Goal: Task Accomplishment & Management: Complete application form

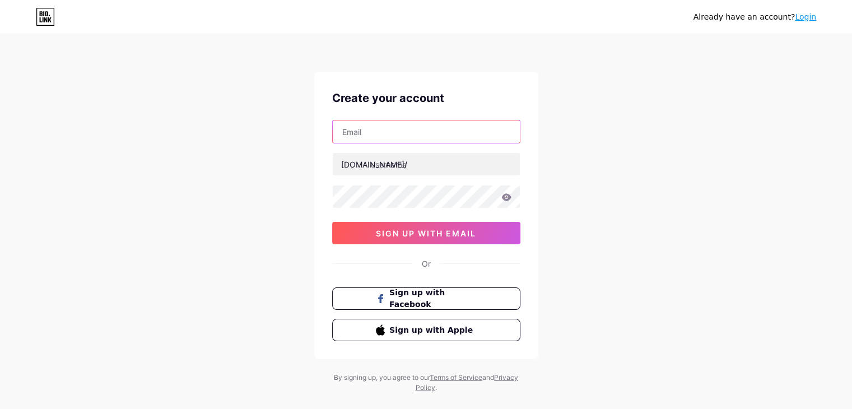
drag, startPoint x: 0, startPoint y: 0, endPoint x: 410, endPoint y: 133, distance: 431.2
click at [410, 133] on input "text" at bounding box center [426, 131] width 187 height 22
type input "[EMAIL_ADDRESS][DOMAIN_NAME]"
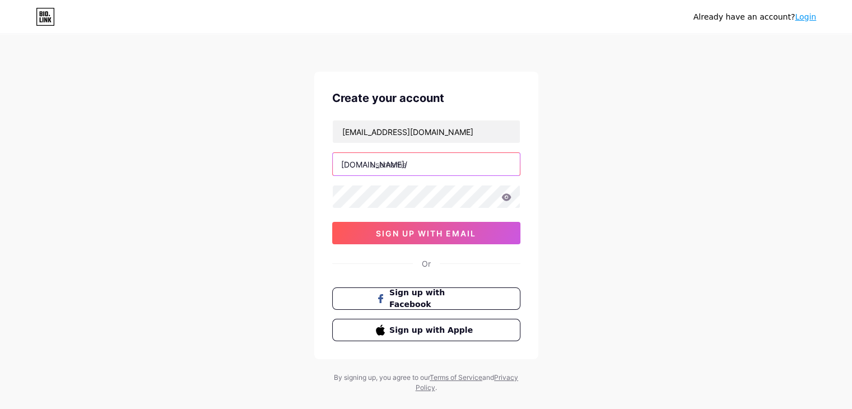
click at [406, 165] on input "text" at bounding box center [426, 164] width 187 height 22
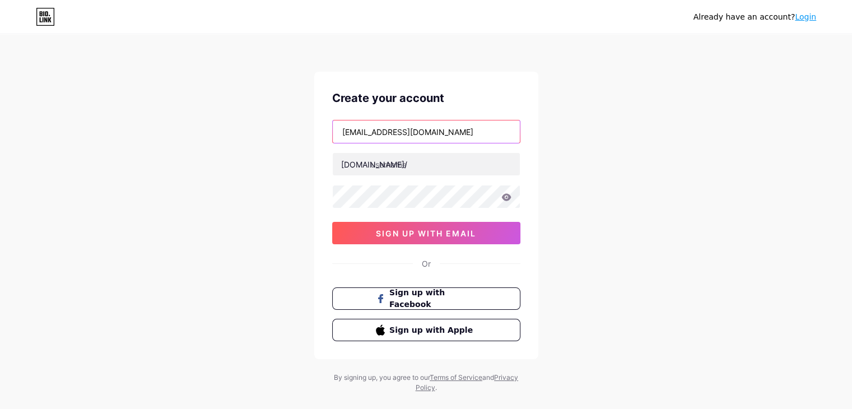
drag, startPoint x: 386, startPoint y: 131, endPoint x: 244, endPoint y: 108, distance: 143.6
click at [244, 108] on div "Already have an account? Login Create your account [EMAIL_ADDRESS][DOMAIN_NAME]…" at bounding box center [426, 214] width 852 height 429
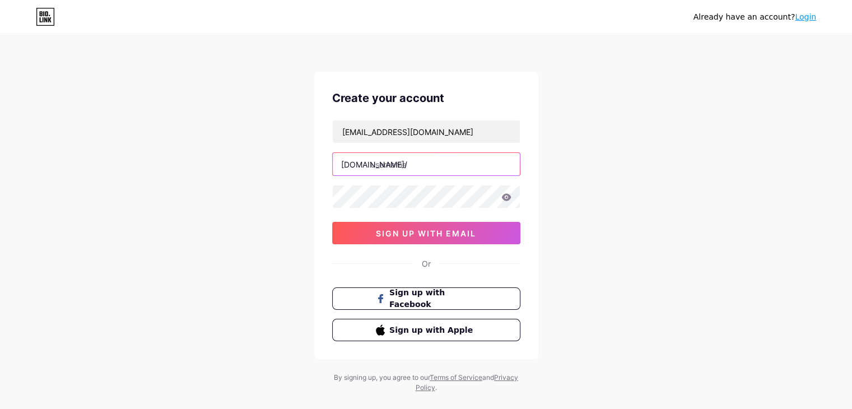
click at [439, 161] on input "text" at bounding box center [426, 164] width 187 height 22
paste input "ankithmehra"
type input "ankithmehra"
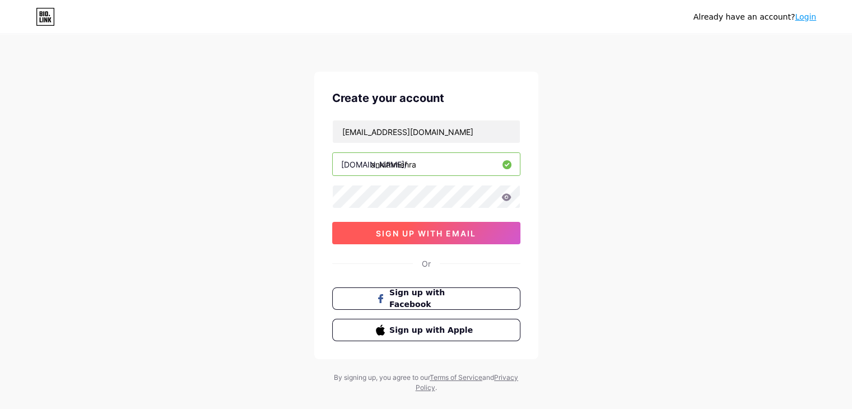
click at [424, 238] on button "sign up with email" at bounding box center [426, 233] width 188 height 22
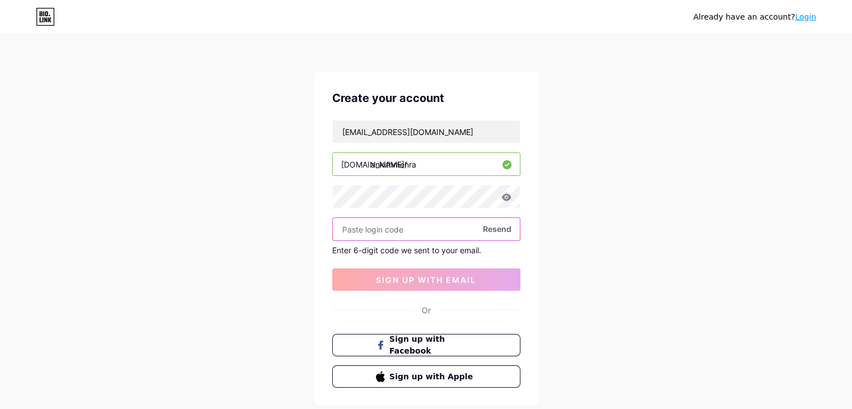
click at [403, 228] on input "text" at bounding box center [426, 229] width 187 height 22
paste input "308681"
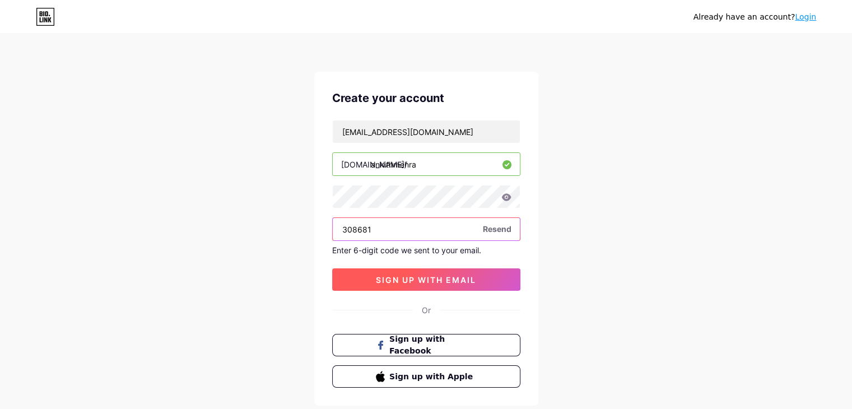
type input "308681"
click at [437, 288] on button "sign up with email" at bounding box center [426, 279] width 188 height 22
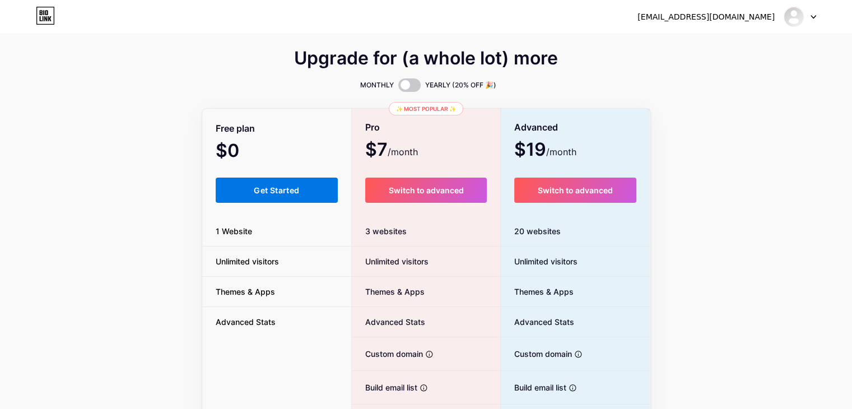
click at [291, 194] on span "Get Started" at bounding box center [276, 191] width 45 height 10
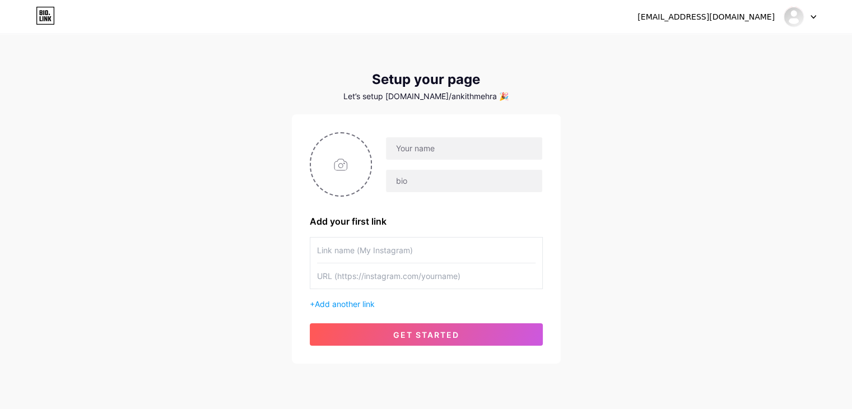
click at [357, 285] on input "text" at bounding box center [426, 275] width 219 height 25
paste input "[URL][DOMAIN_NAME]"
click at [384, 274] on input "[URL][DOMAIN_NAME]" at bounding box center [426, 275] width 219 height 25
click at [385, 274] on input "[URL][DOMAIN_NAME]" at bounding box center [426, 275] width 219 height 25
type input "[URL][DOMAIN_NAME]"
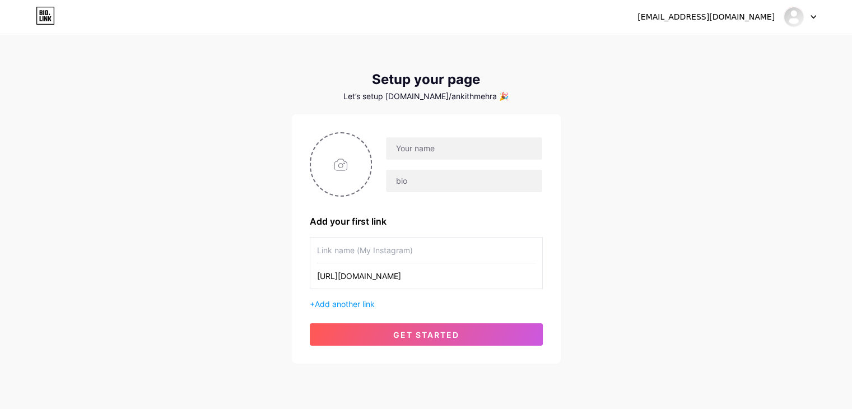
click at [396, 253] on input "text" at bounding box center [426, 250] width 219 height 25
paste input "ankithbangaloreescorts"
type input "ankithbangaloreescorts"
click at [359, 305] on span "Add another link" at bounding box center [345, 304] width 60 height 10
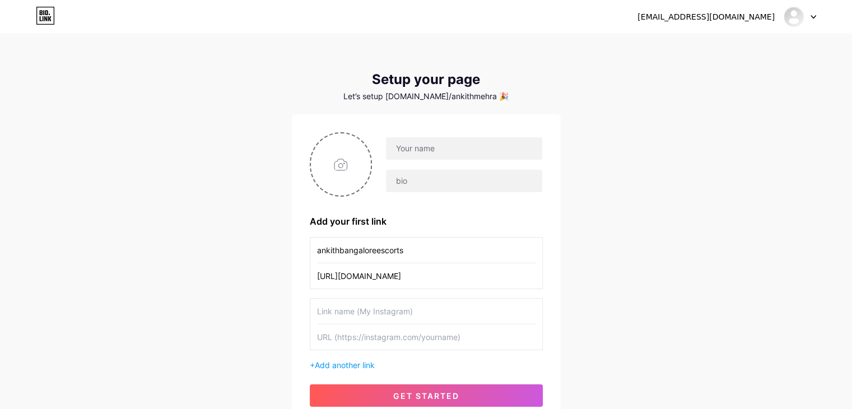
click at [361, 310] on input "text" at bounding box center [426, 311] width 219 height 25
paste input "ankithbangaloreescorts"
type input "ankithbangaloreescorts"
click at [367, 368] on span "Add another link" at bounding box center [345, 365] width 60 height 10
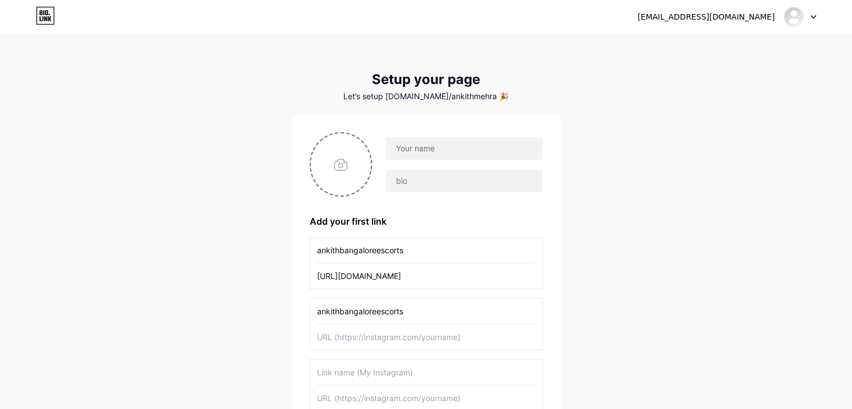
click at [367, 364] on input "text" at bounding box center [426, 372] width 219 height 25
paste input "ankithbangaloreescorts"
type input "ankithbangaloreescorts"
click at [365, 344] on input "text" at bounding box center [426, 337] width 219 height 25
paste input "[URL][DOMAIN_NAME]"
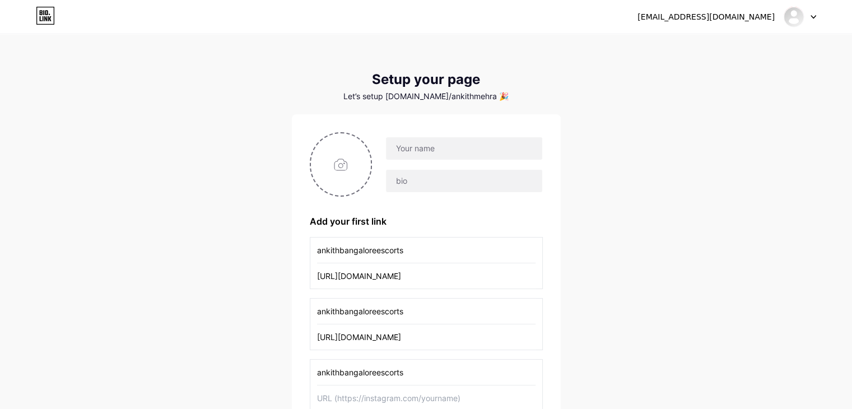
scroll to position [0, 54]
type input "[URL][DOMAIN_NAME]"
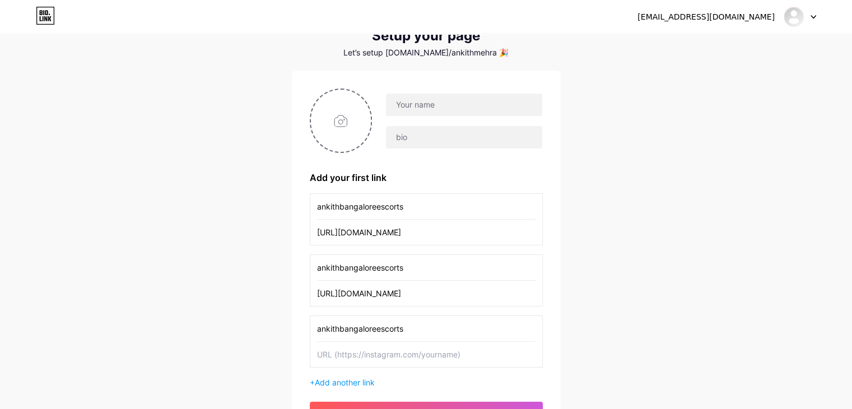
scroll to position [56, 0]
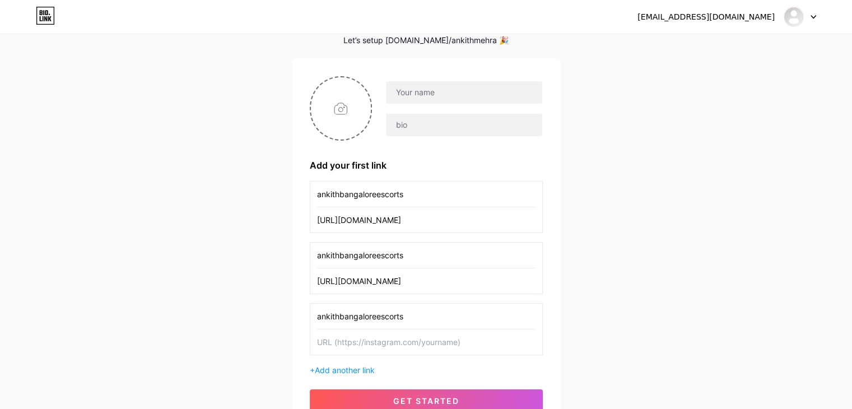
click at [428, 339] on input "text" at bounding box center [426, 342] width 219 height 25
paste input "[URL][DOMAIN_NAME]"
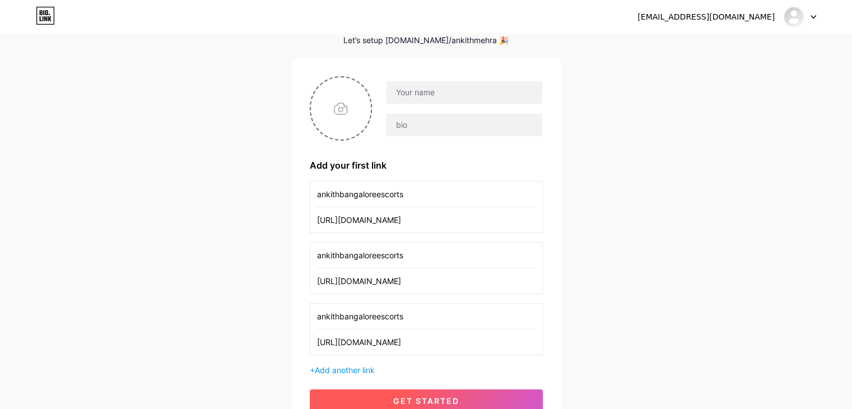
type input "[URL][DOMAIN_NAME]"
click at [449, 396] on span "get started" at bounding box center [426, 401] width 66 height 10
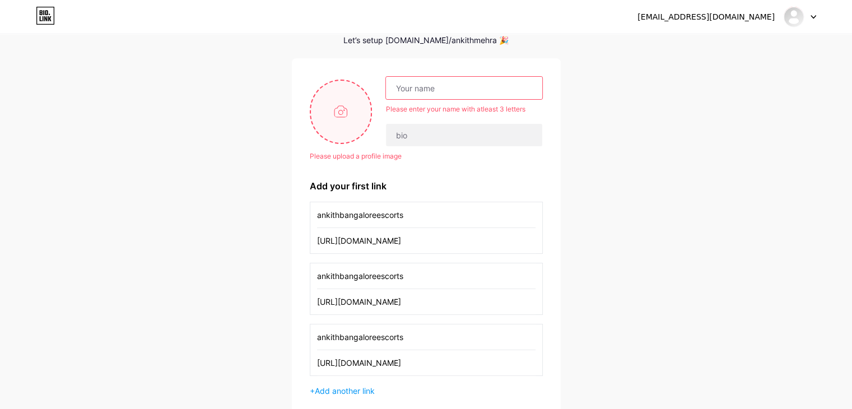
click at [329, 85] on input "file" at bounding box center [341, 112] width 61 height 62
type input "C:\fakepath\Screenshot [DATE] 113202.png"
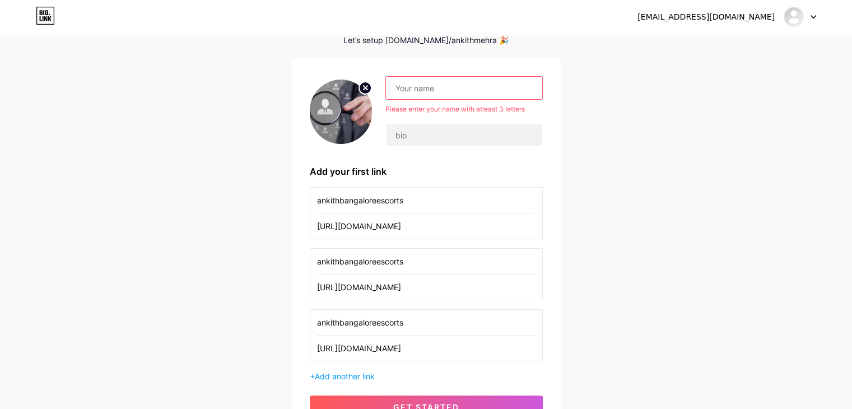
click at [418, 90] on input "text" at bounding box center [464, 88] width 156 height 22
paste input "[PERSON_NAME]"
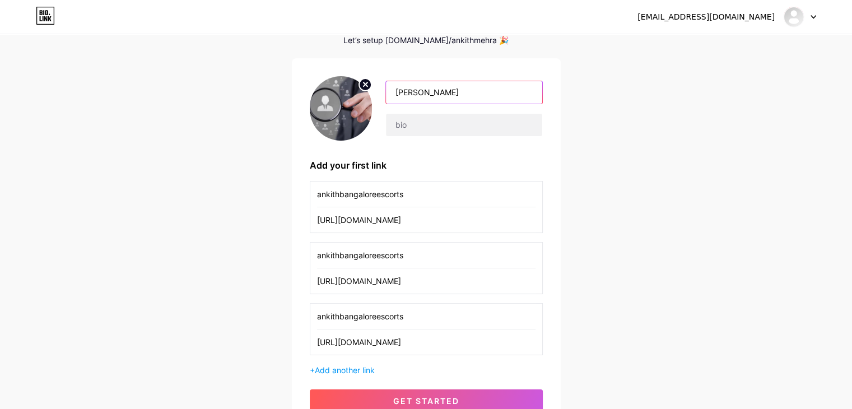
type input "[PERSON_NAME]"
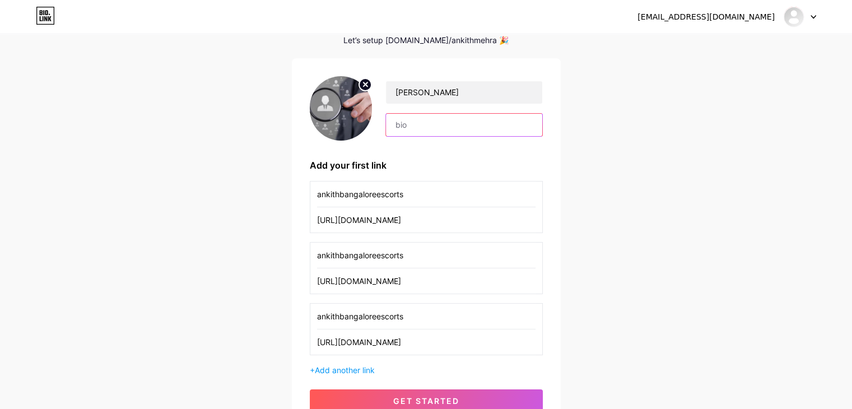
click at [420, 124] on input "text" at bounding box center [464, 125] width 156 height 22
paste input "Hi, I’m [PERSON_NAME] in [GEOGRAPHIC_DATA]. We at A1 Services provide a wide ra…"
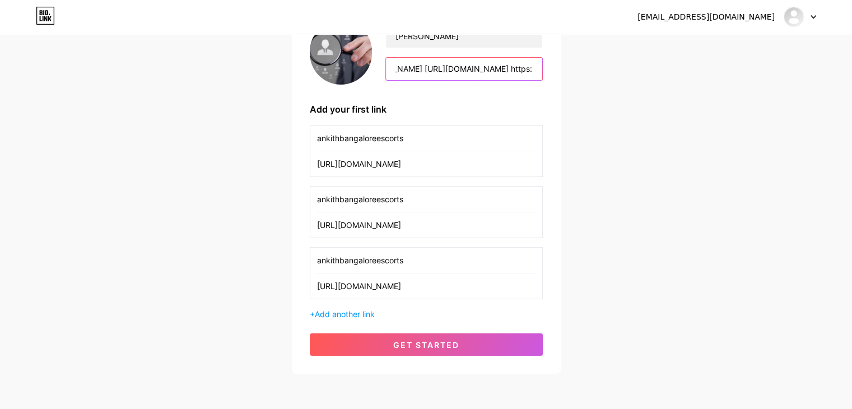
scroll to position [157, 0]
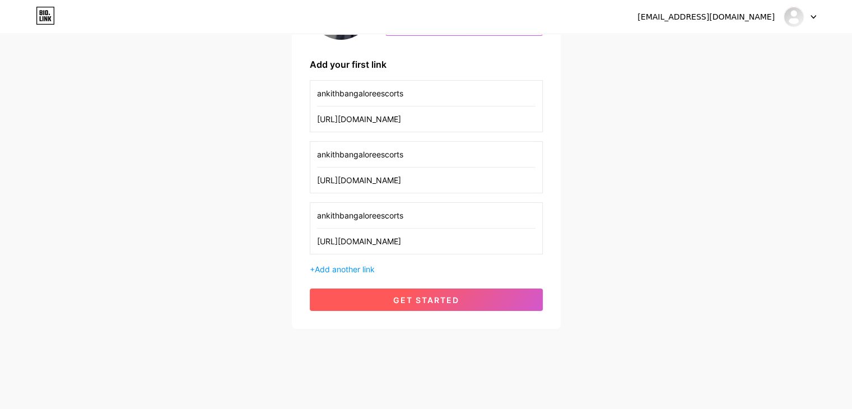
type input "Hi, I’m [PERSON_NAME] in [GEOGRAPHIC_DATA]. We at A1 Services provide a wide ra…"
click at [449, 289] on button "get started" at bounding box center [426, 300] width 233 height 22
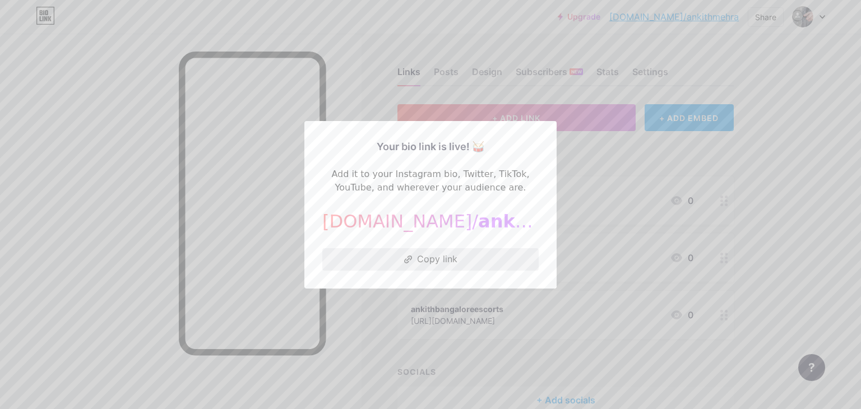
click at [439, 249] on button "Copy link" at bounding box center [430, 259] width 216 height 22
